Goal: Task Accomplishment & Management: Complete application form

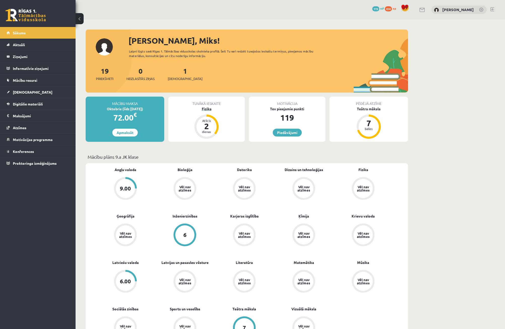
click at [206, 109] on div "Fizika" at bounding box center [206, 108] width 77 height 5
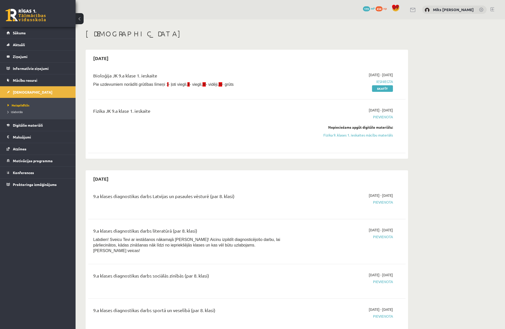
drag, startPoint x: 381, startPoint y: 134, endPoint x: 276, endPoint y: 30, distance: 147.8
click at [381, 134] on link "Fizika 9. klases 1. ieskaites mācību materiāls" at bounding box center [345, 134] width 95 height 5
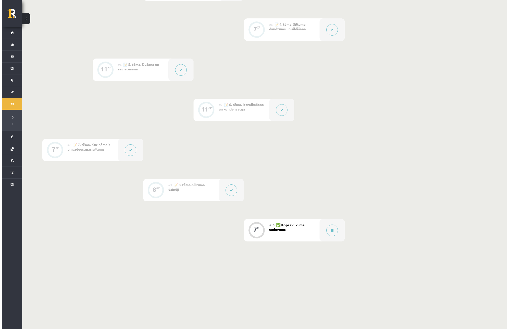
scroll to position [279, 0]
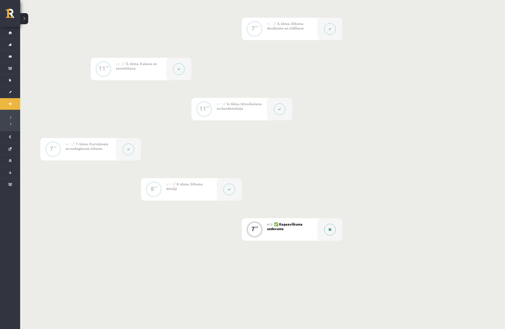
click at [328, 226] on button at bounding box center [330, 230] width 12 height 12
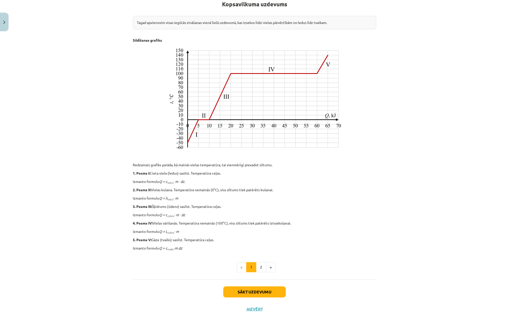
scroll to position [100, 0]
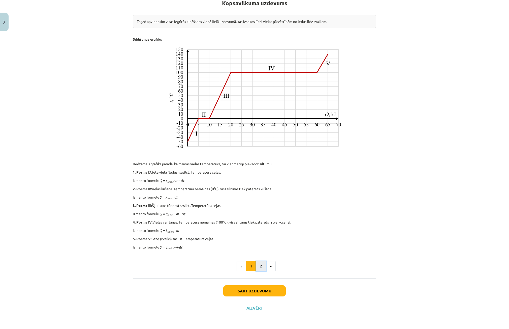
click at [261, 265] on button "2" at bounding box center [261, 266] width 10 height 10
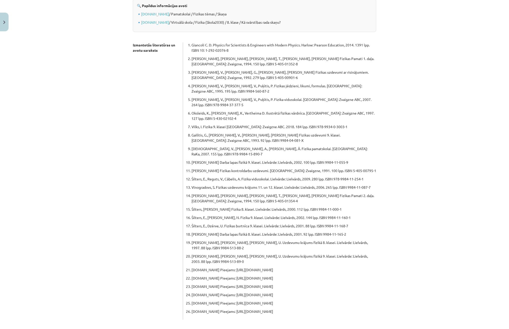
scroll to position [90, 0]
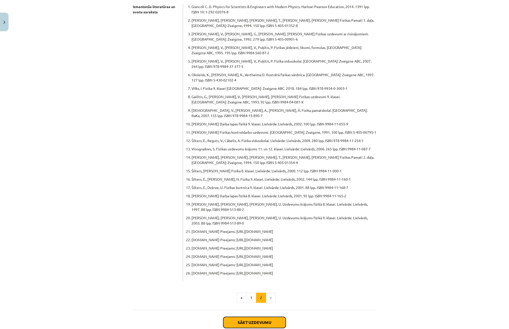
click at [249, 317] on button "Sākt uzdevumu" at bounding box center [254, 322] width 63 height 11
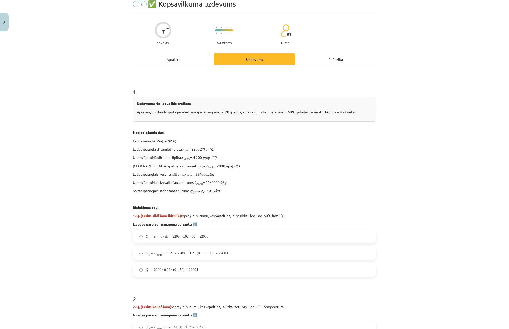
scroll to position [13, 0]
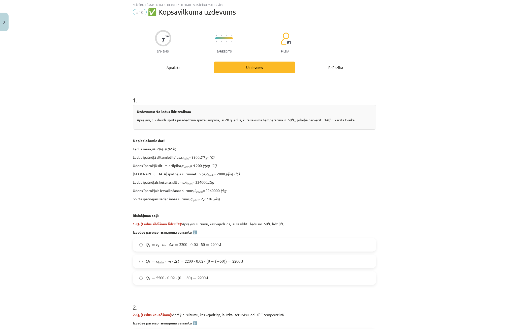
click at [196, 265] on label "Q 1 = c ledus ⋅ m ⋅ Δ t = 2200 ⋅ 0.02 ⋅ ( 0 − ( − 50 ) ) = 2200 J Q 1 = c ledus…" at bounding box center [254, 261] width 242 height 13
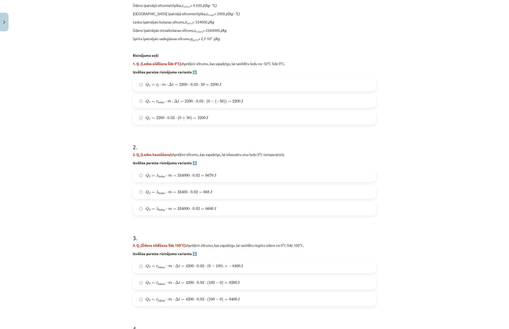
scroll to position [176, 0]
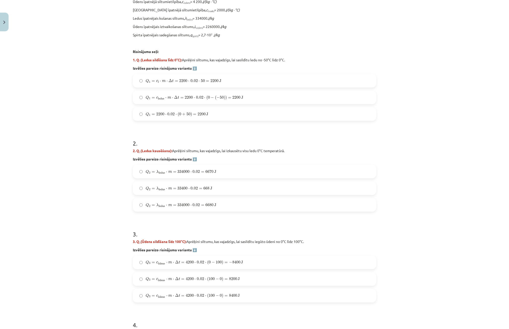
click at [232, 297] on span "Q 3 = c ū dens ⋅ m ⋅ Δ t = 4200 ⋅ 0.02 ⋅ ( 100 − 0 ) = 8400 J" at bounding box center [193, 295] width 94 height 5
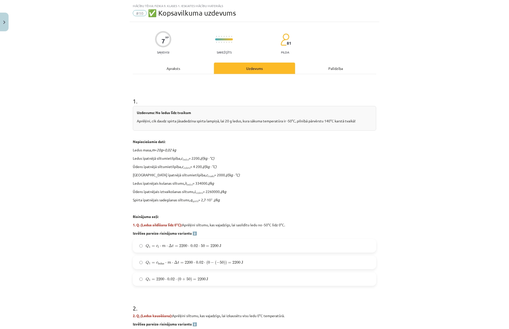
scroll to position [0, 0]
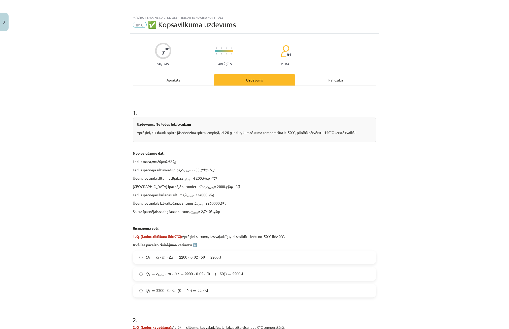
click at [169, 80] on div "Apraksts" at bounding box center [173, 79] width 81 height 11
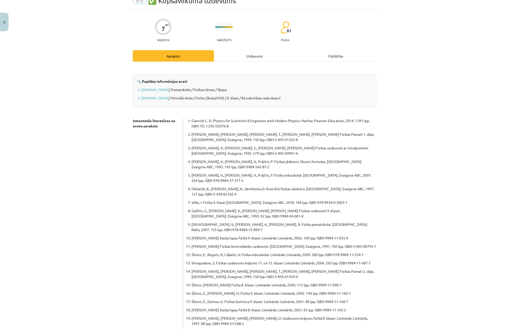
scroll to position [138, 0]
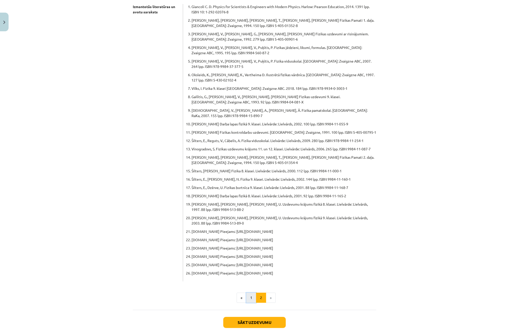
click at [247, 292] on button "1" at bounding box center [251, 297] width 10 height 10
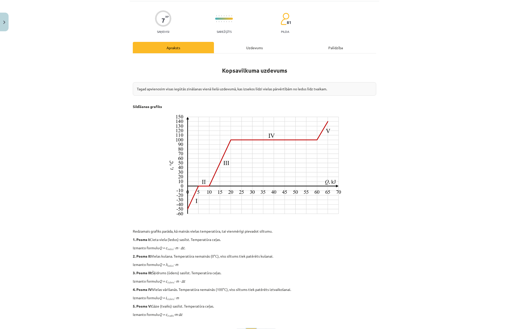
scroll to position [100, 0]
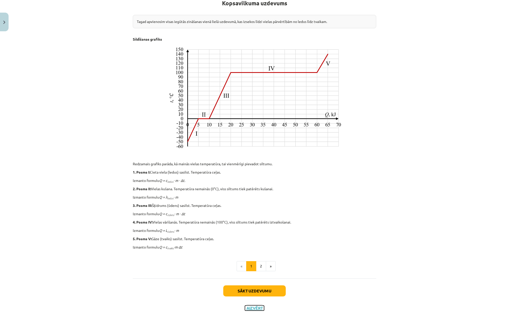
click at [251, 305] on button "Aizvērt" at bounding box center [254, 307] width 19 height 5
click at [224, 185] on div at bounding box center [229, 189] width 25 height 22
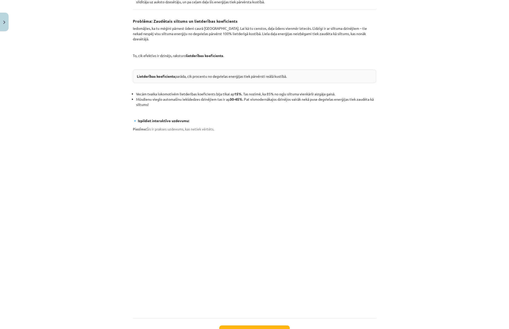
scroll to position [229, 0]
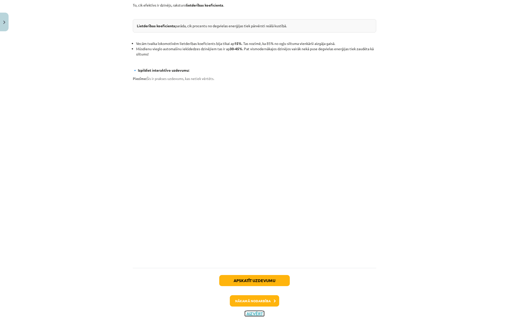
click at [249, 311] on button "Aizvērt" at bounding box center [254, 313] width 19 height 5
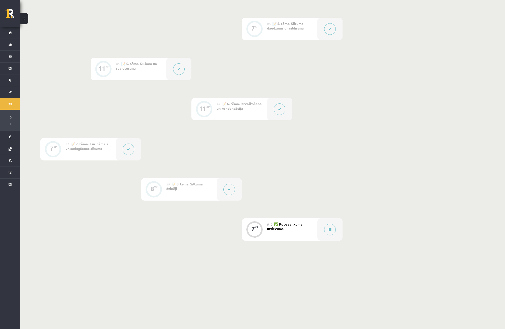
click at [124, 148] on button at bounding box center [129, 149] width 12 height 12
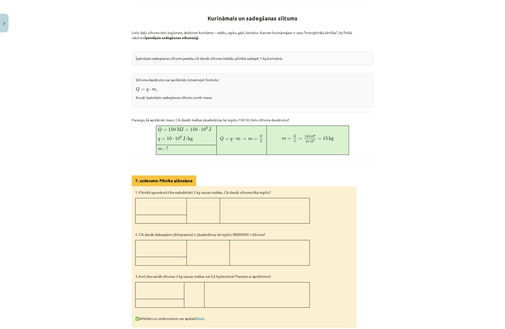
scroll to position [161, 0]
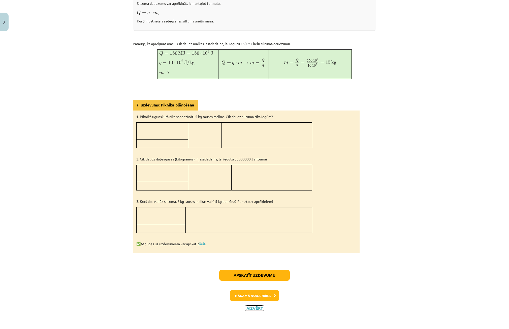
click at [254, 307] on button "Aizvērt" at bounding box center [254, 307] width 19 height 5
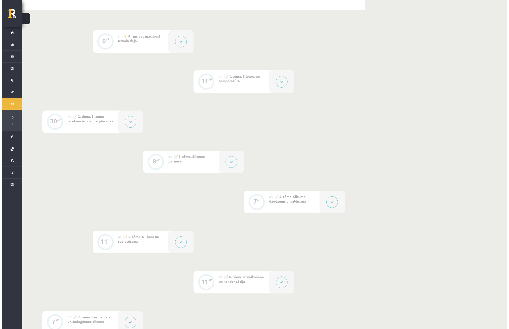
scroll to position [1, 0]
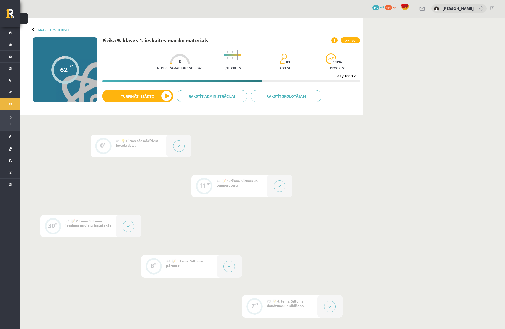
click at [186, 151] on div at bounding box center [178, 146] width 25 height 22
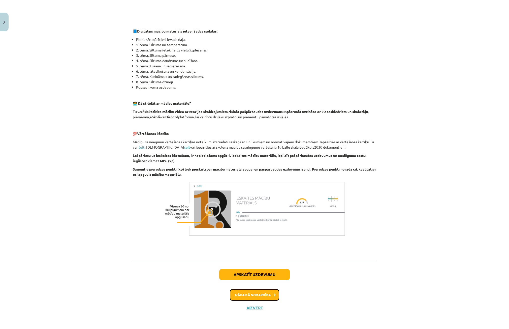
click at [257, 292] on button "Nākamā nodarbība" at bounding box center [254, 295] width 49 height 12
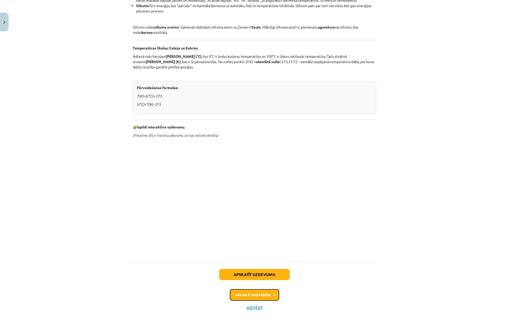
click at [265, 297] on button "Nākamā nodarbība" at bounding box center [254, 295] width 49 height 12
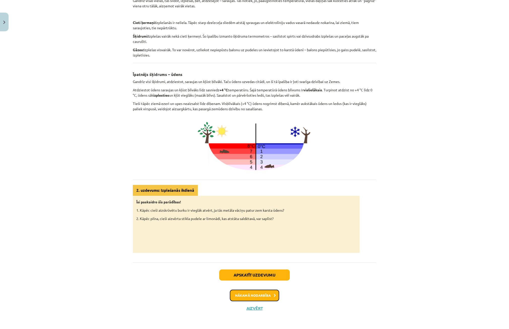
scroll to position [117, 0]
drag, startPoint x: 253, startPoint y: 294, endPoint x: 254, endPoint y: 297, distance: 3.5
click at [254, 297] on button "Nākamā nodarbība" at bounding box center [254, 295] width 49 height 12
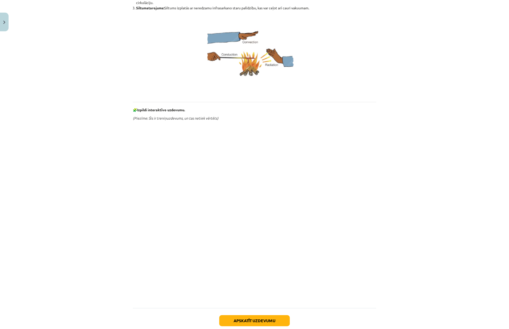
scroll to position [185, 0]
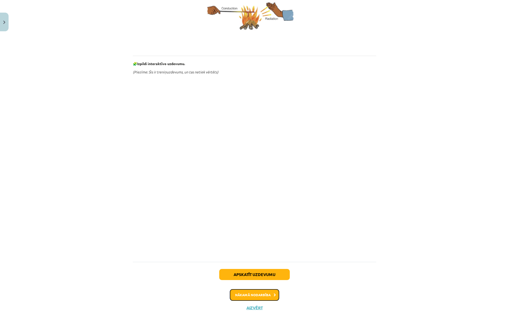
click at [267, 291] on button "Nākamā nodarbība" at bounding box center [254, 295] width 49 height 12
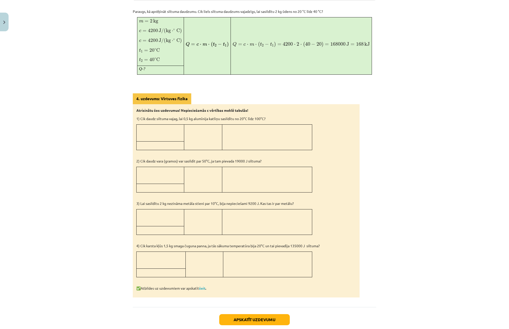
scroll to position [340, 0]
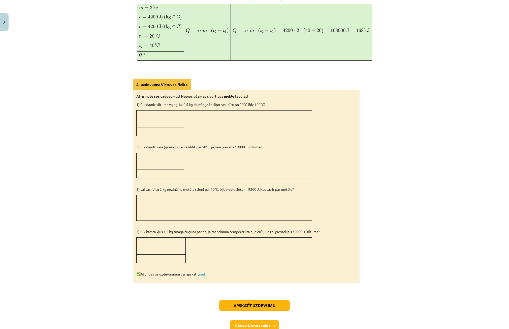
drag, startPoint x: 255, startPoint y: 269, endPoint x: 39, endPoint y: 202, distance: 226.2
click at [35, 202] on div "Mācību tēma: Fizika 9. klases 1. ieskaites mācību materiāls #5 📝 4. tēma. Siltu…" at bounding box center [254, 164] width 509 height 329
click at [264, 321] on button "Nākamā nodarbība" at bounding box center [254, 327] width 49 height 12
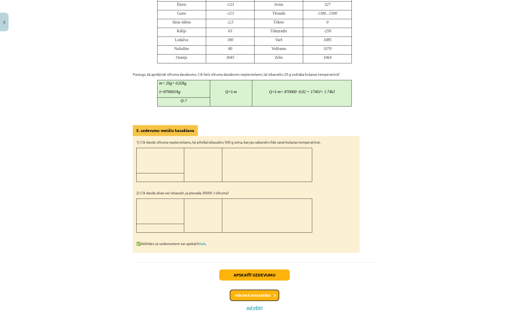
click at [254, 298] on button "Nākamā nodarbība" at bounding box center [254, 295] width 49 height 12
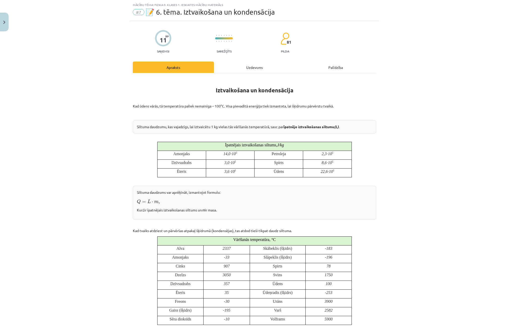
scroll to position [0, 0]
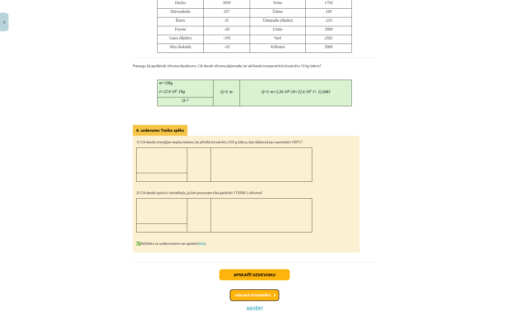
click at [261, 299] on button "Nākamā nodarbība" at bounding box center [254, 295] width 49 height 12
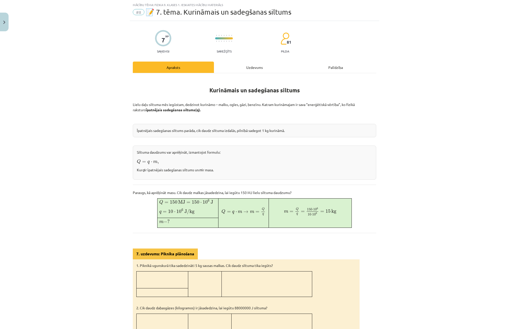
scroll to position [161, 0]
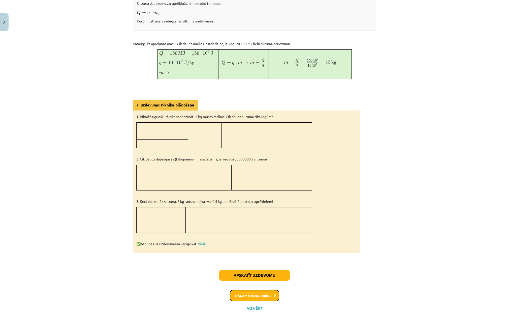
click at [255, 293] on button "Nākamā nodarbība" at bounding box center [254, 296] width 49 height 12
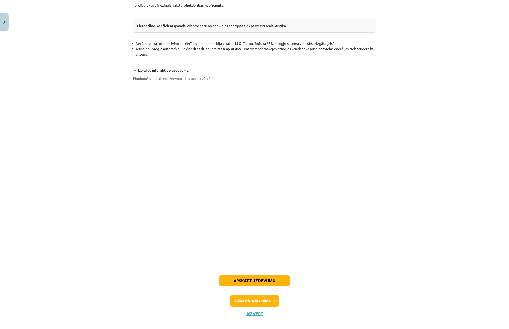
click at [249, 287] on div "Apskatīt uzdevumu Nākamā nodarbība Aizvērt" at bounding box center [254, 293] width 243 height 51
click at [248, 295] on button "Nākamā nodarbība" at bounding box center [254, 301] width 49 height 12
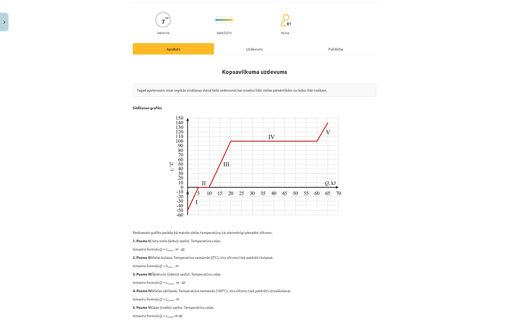
scroll to position [100, 0]
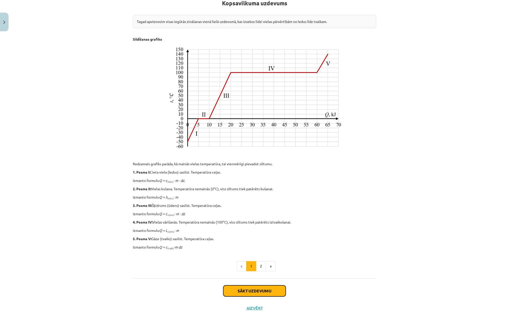
click at [249, 288] on button "Sākt uzdevumu" at bounding box center [254, 290] width 63 height 11
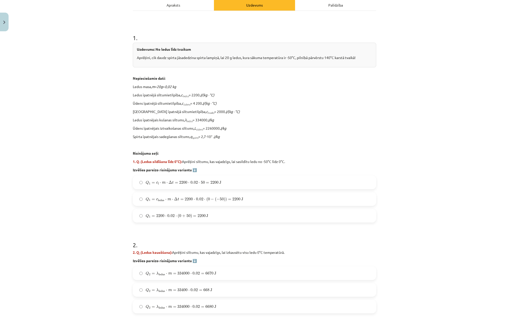
scroll to position [38, 0]
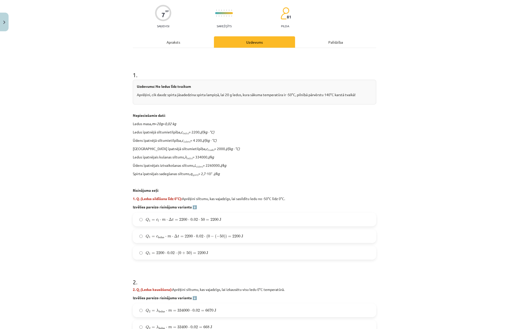
click at [224, 239] on label "Q 1 = c ledus ⋅ m ⋅ Δ t = 2200 ⋅ 0.02 ⋅ ( 0 − ( − 50 ) ) = 2200 J Q 1 = c ledus…" at bounding box center [254, 236] width 242 height 13
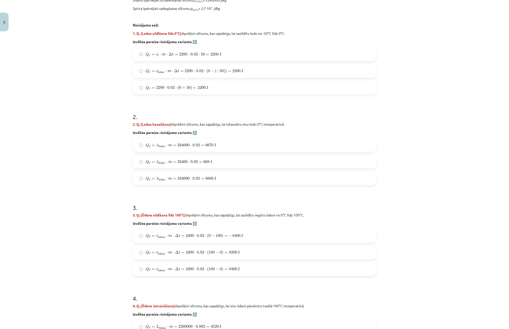
scroll to position [214, 0]
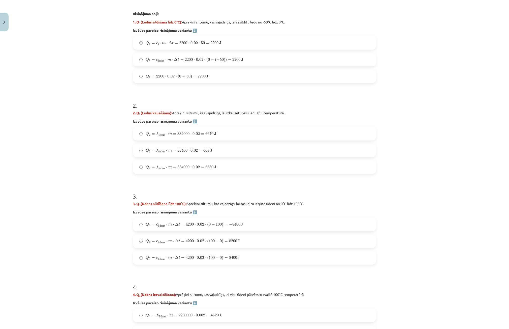
drag, startPoint x: 228, startPoint y: 268, endPoint x: 228, endPoint y: 264, distance: 4.1
click at [228, 265] on form "1 . Uzdevums: No ledus līdz tvaikam Aprēķini, cik daudz spirta jāsadedzina spir…" at bounding box center [254, 256] width 243 height 741
click at [227, 261] on label "Q 3 = c ū dens ⋅ m ⋅ Δ t = 4200 ⋅ 0.02 ⋅ ( 100 − 0 ) = 8400 J Q 3 = c ūdens ⋅ m…" at bounding box center [254, 257] width 242 height 13
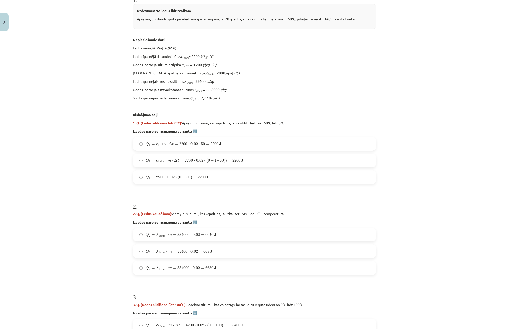
scroll to position [93, 0]
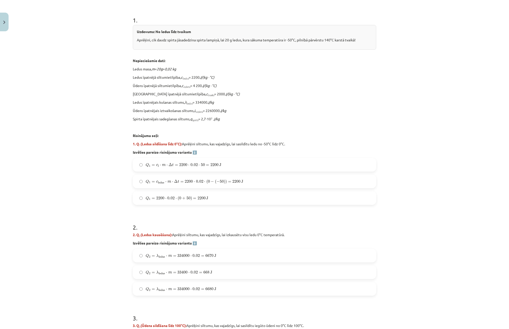
click at [214, 288] on span "J" at bounding box center [215, 288] width 2 height 3
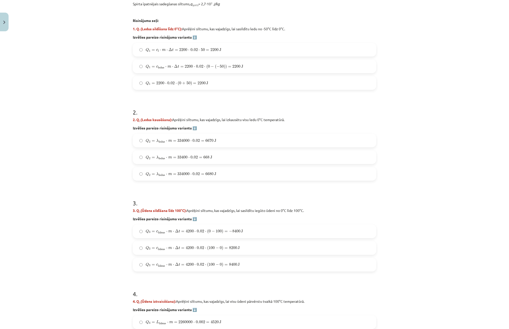
scroll to position [219, 0]
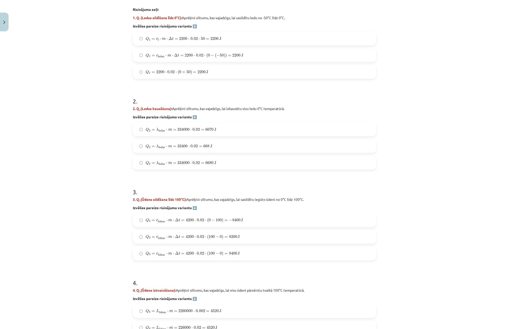
click at [184, 134] on label "Q 2 = λ ledus ⋅ m = 334000 ⋅ 0.02 = 6670 J Q 2 = λ ledus ⋅ m = 334000 ⋅ 0.02 = …" at bounding box center [254, 129] width 242 height 13
click at [183, 151] on label "Q 2 = λ ledus ⋅ m = 33400 ⋅ 0.02 = 668 J Q 2 = λ ledus ⋅ m = 33400 ⋅ 0.02 = 668…" at bounding box center [254, 146] width 242 height 13
click at [173, 131] on span "=" at bounding box center [174, 130] width 3 height 2
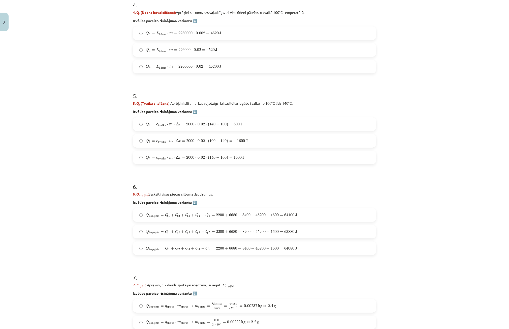
scroll to position [479, 0]
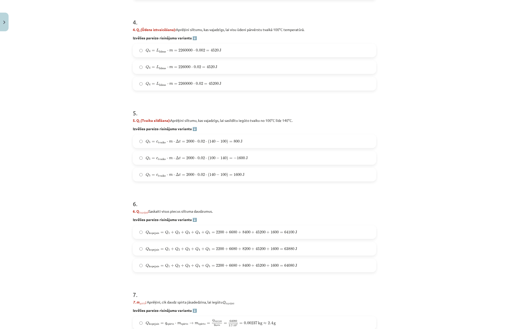
click at [198, 178] on label "Q 5 = c tvaiks ⋅ m ⋅ Δ t = 2000 ⋅ 0.02 ⋅ ( 140 − 100 ) = 1600 J Q 5 = c tvaiks …" at bounding box center [254, 174] width 242 height 13
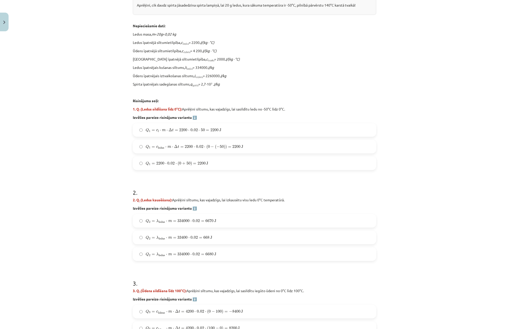
scroll to position [93, 0]
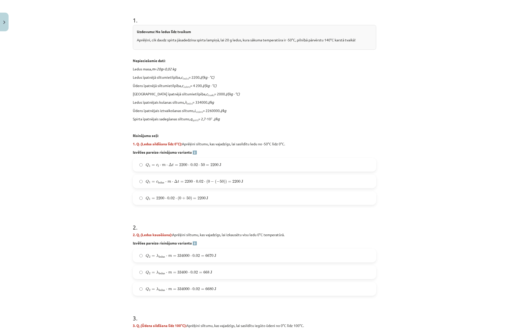
click at [194, 291] on span "Q 2 = λ ledus ⋅ m = 334000 ⋅ 0.02 = 6680 J Q 2 = λ ledus ⋅ m = 334000 ⋅ 0.02 = …" at bounding box center [181, 288] width 71 height 5
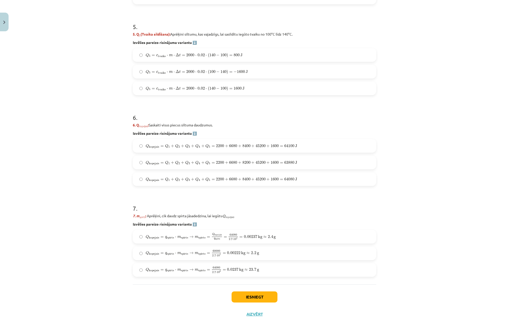
scroll to position [571, 0]
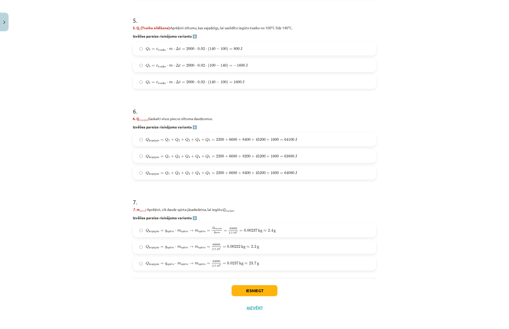
click at [302, 172] on label "Q kopejais = Q 1 + Q 2 + Q 3 + Q 4 + Q 5 = 2200 + 6680 + 8400 + 45200 + 1600 = …" at bounding box center [254, 172] width 242 height 13
click at [136, 230] on label "Q kopejais = q spirts ⋅ m spirts → m spirts = Q kopejais q spirts = 64080 2.7 ⋅…" at bounding box center [254, 230] width 242 height 13
click at [250, 289] on button "Iesniegt" at bounding box center [255, 290] width 46 height 11
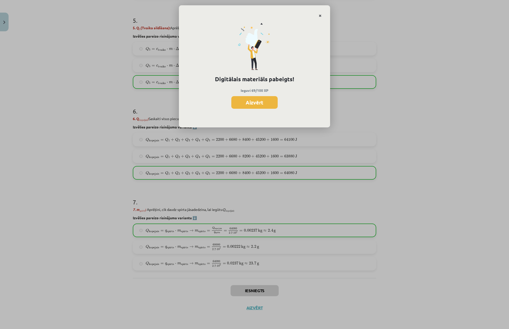
click at [320, 16] on icon "Close" at bounding box center [320, 16] width 3 height 4
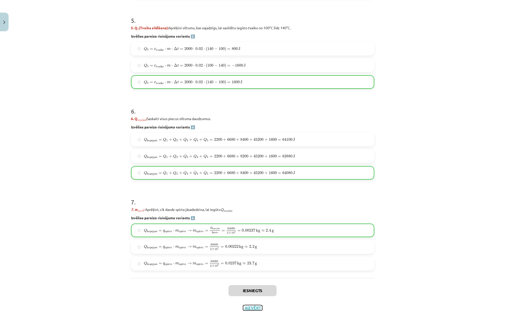
click at [252, 307] on button "Aizvērt" at bounding box center [252, 307] width 19 height 5
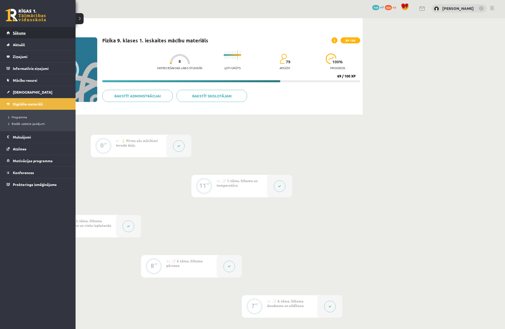
click at [10, 33] on link "Sākums" at bounding box center [38, 33] width 63 height 12
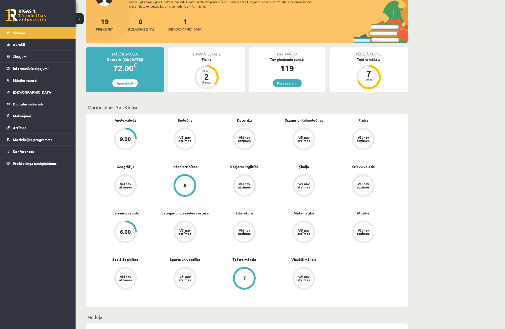
scroll to position [50, 0]
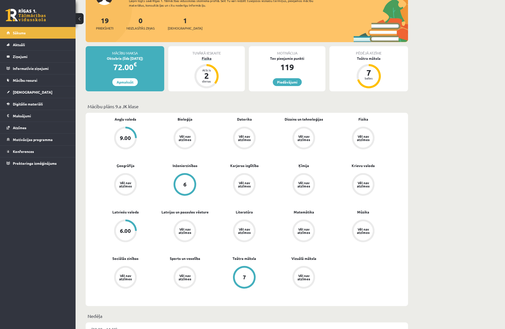
click at [206, 57] on div "Fizika" at bounding box center [206, 58] width 77 height 5
